Goal: Use online tool/utility: Utilize a website feature to perform a specific function

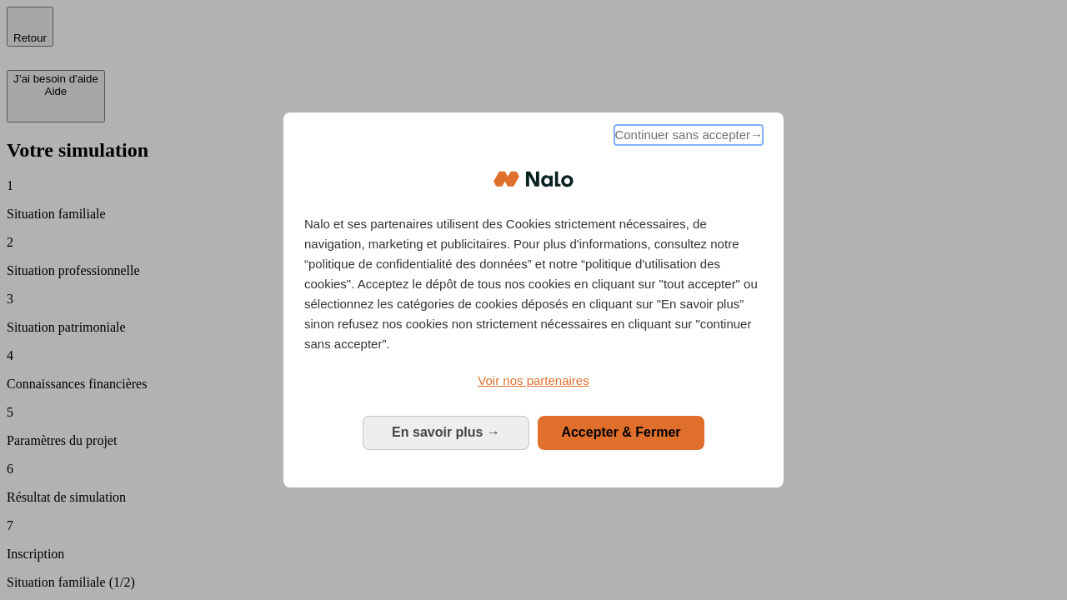
click at [687, 138] on span "Continuer sans accepter →" at bounding box center [689, 135] width 148 height 20
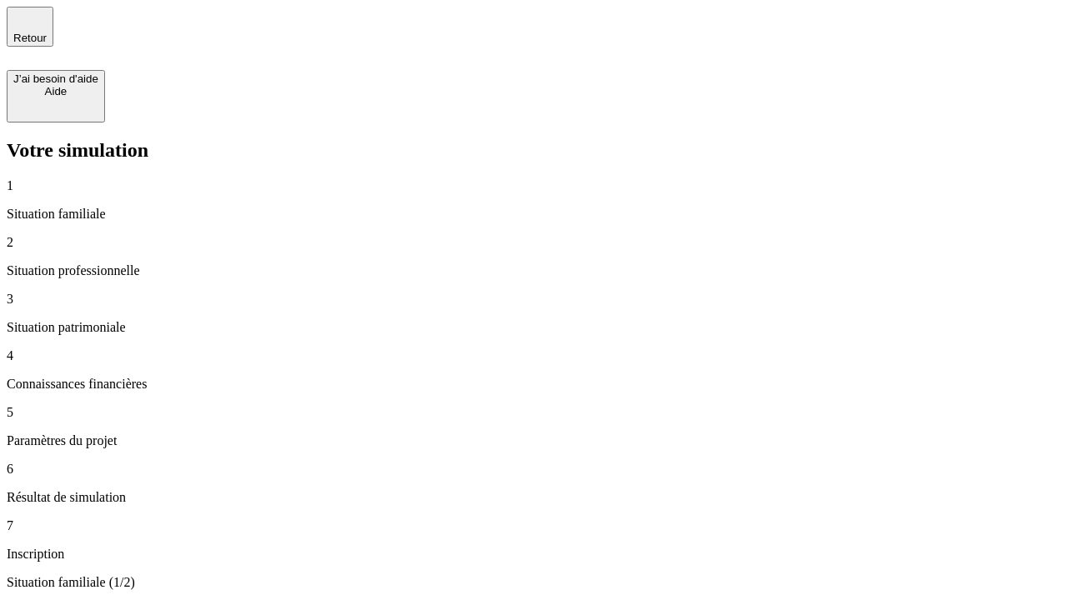
type input "70 000"
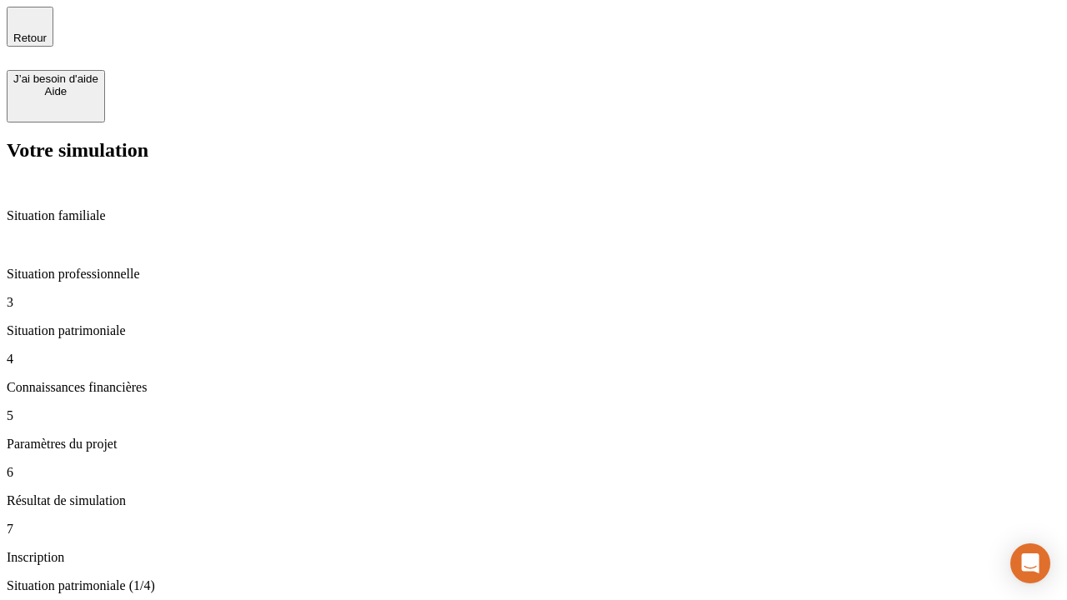
type input "1 000"
type input "800"
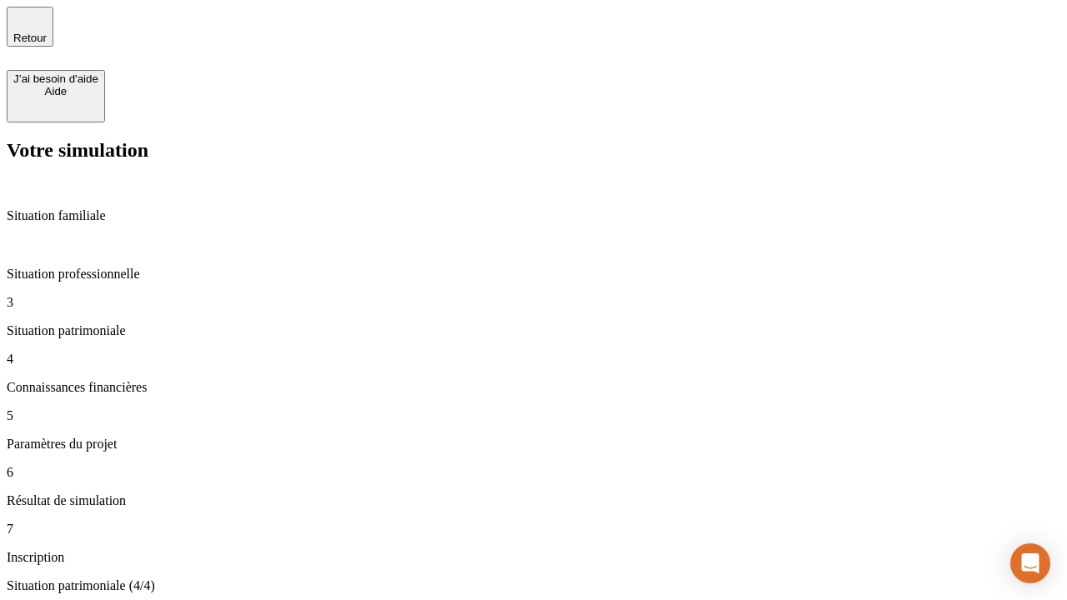
type input "6"
type input "400"
type input "3"
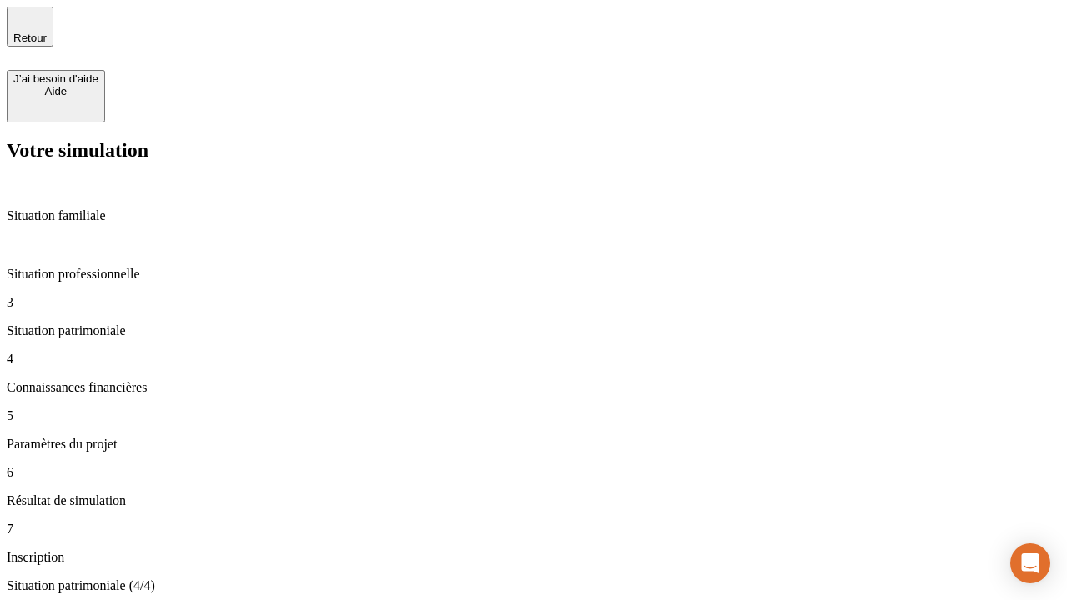
scroll to position [25, 0]
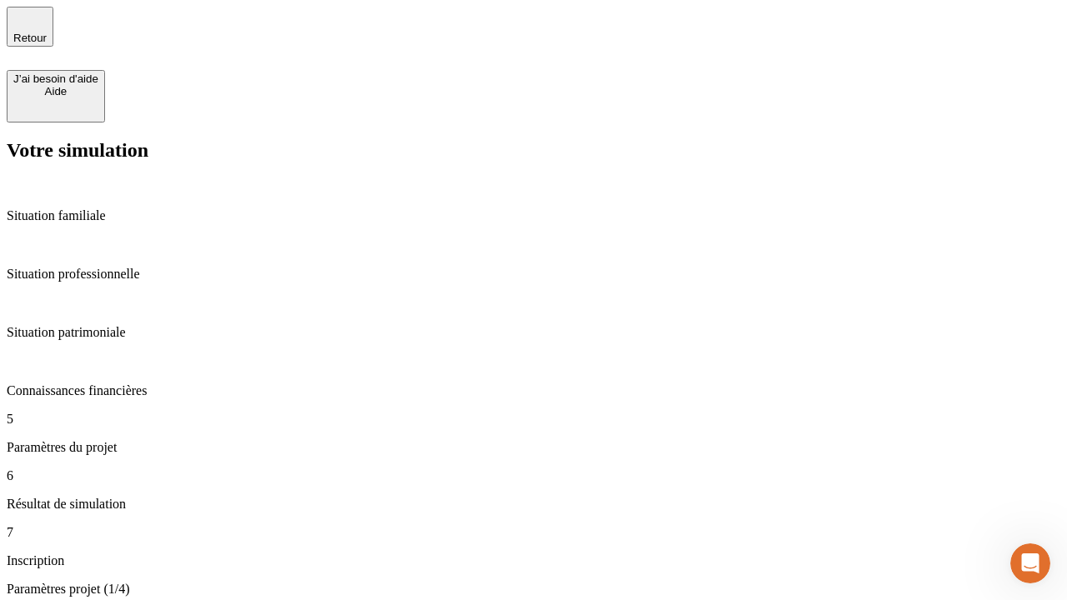
type input "35"
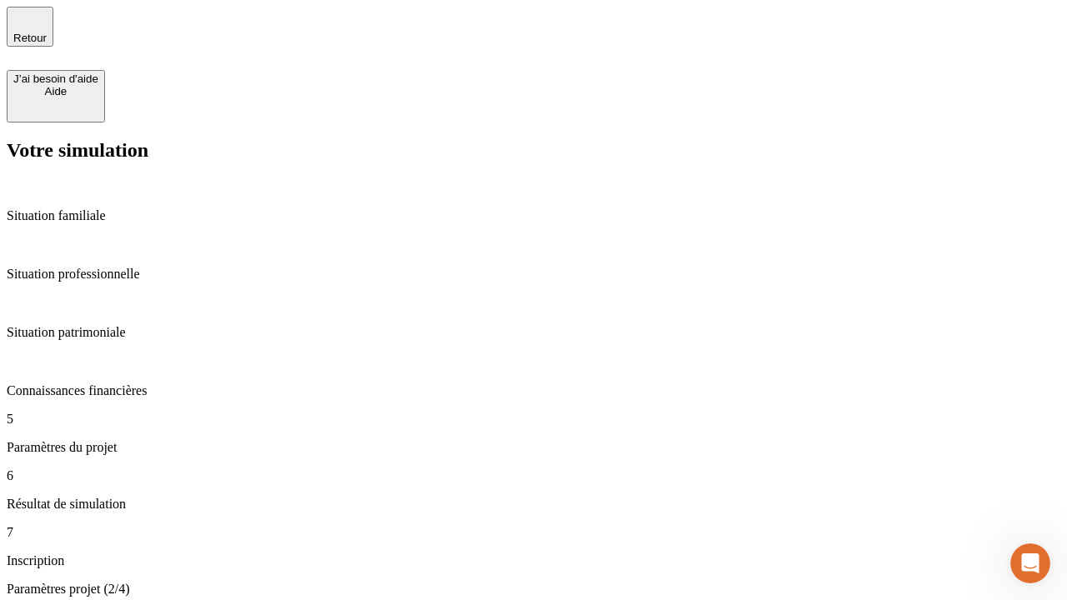
type input "500"
type input "640"
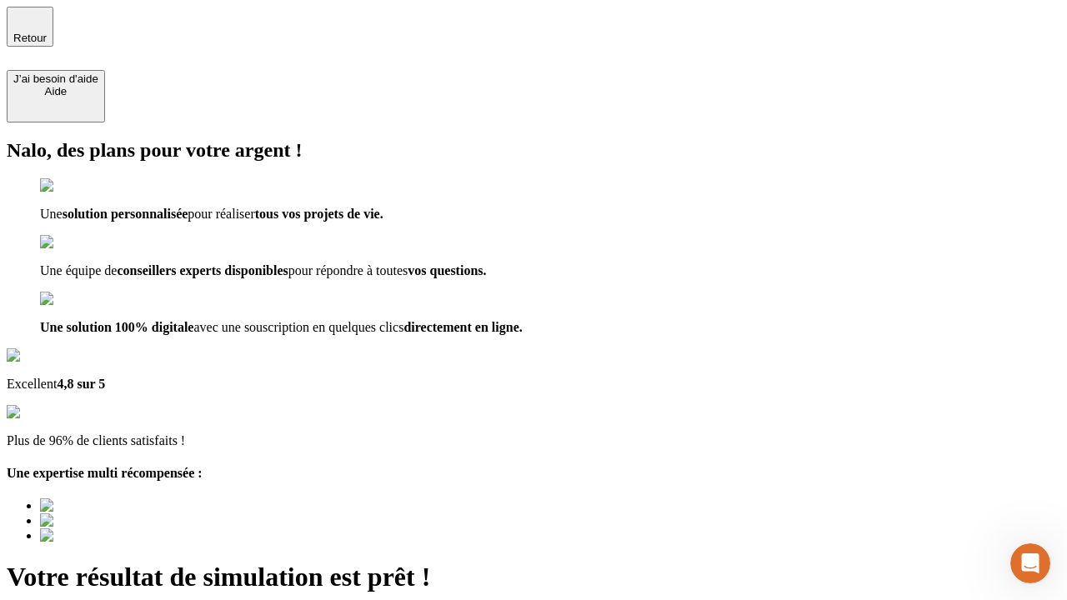
type input "[EMAIL_ADDRESS][DOMAIN_NAME]"
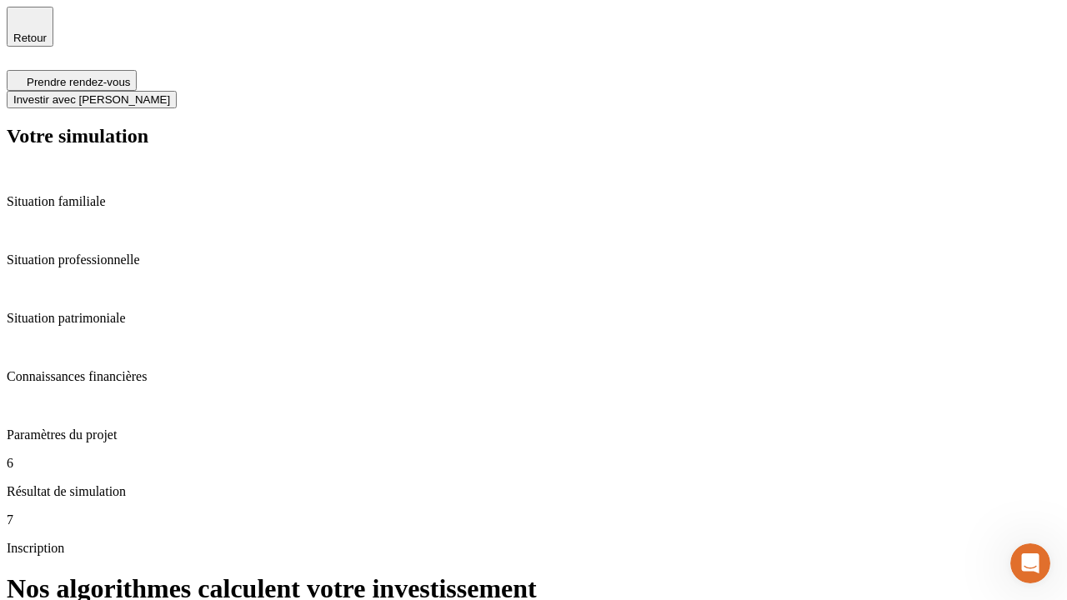
scroll to position [7, 0]
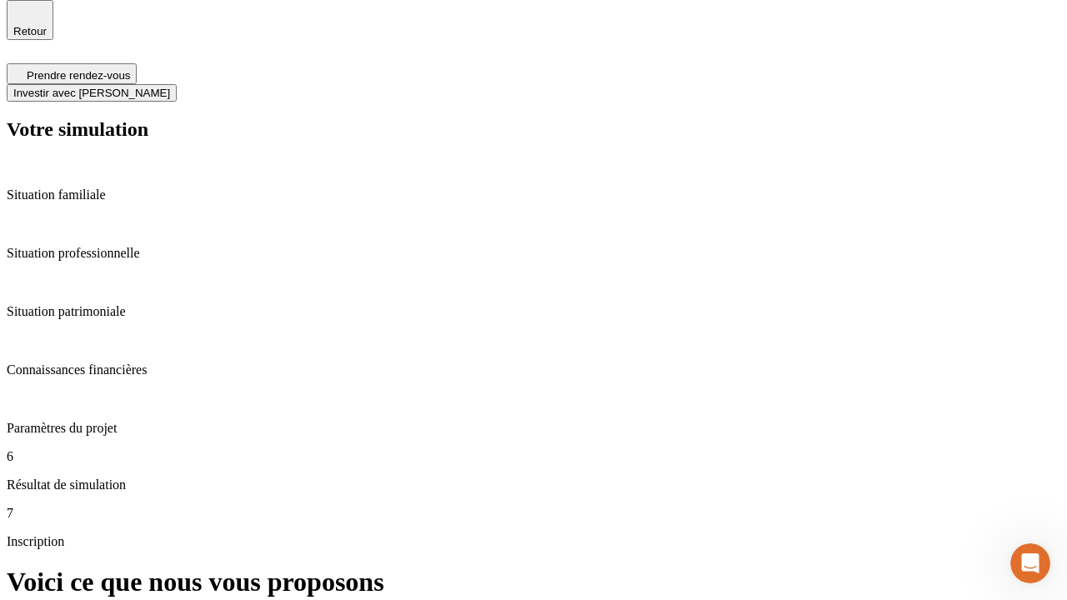
click at [170, 87] on span "Investir avec [PERSON_NAME]" at bounding box center [91, 93] width 157 height 13
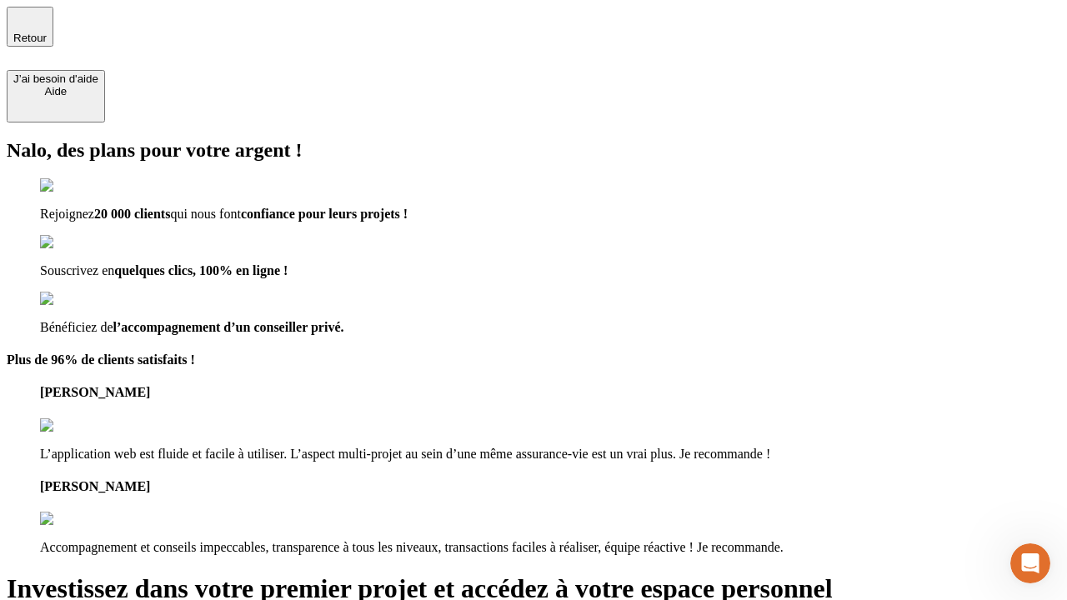
type input "[PERSON_NAME][EMAIL_ADDRESS][DOMAIN_NAME]"
